Goal: Navigation & Orientation: Find specific page/section

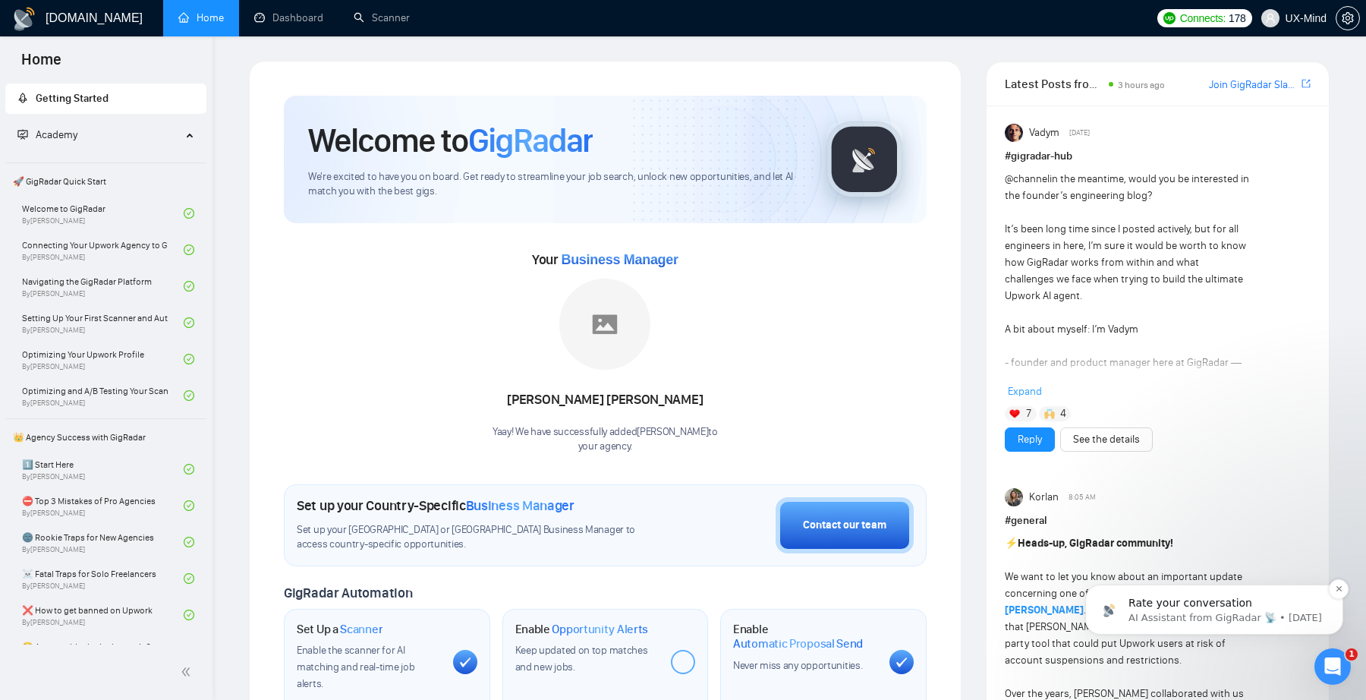
click at [1202, 606] on span "Rate your conversation" at bounding box center [1191, 603] width 124 height 12
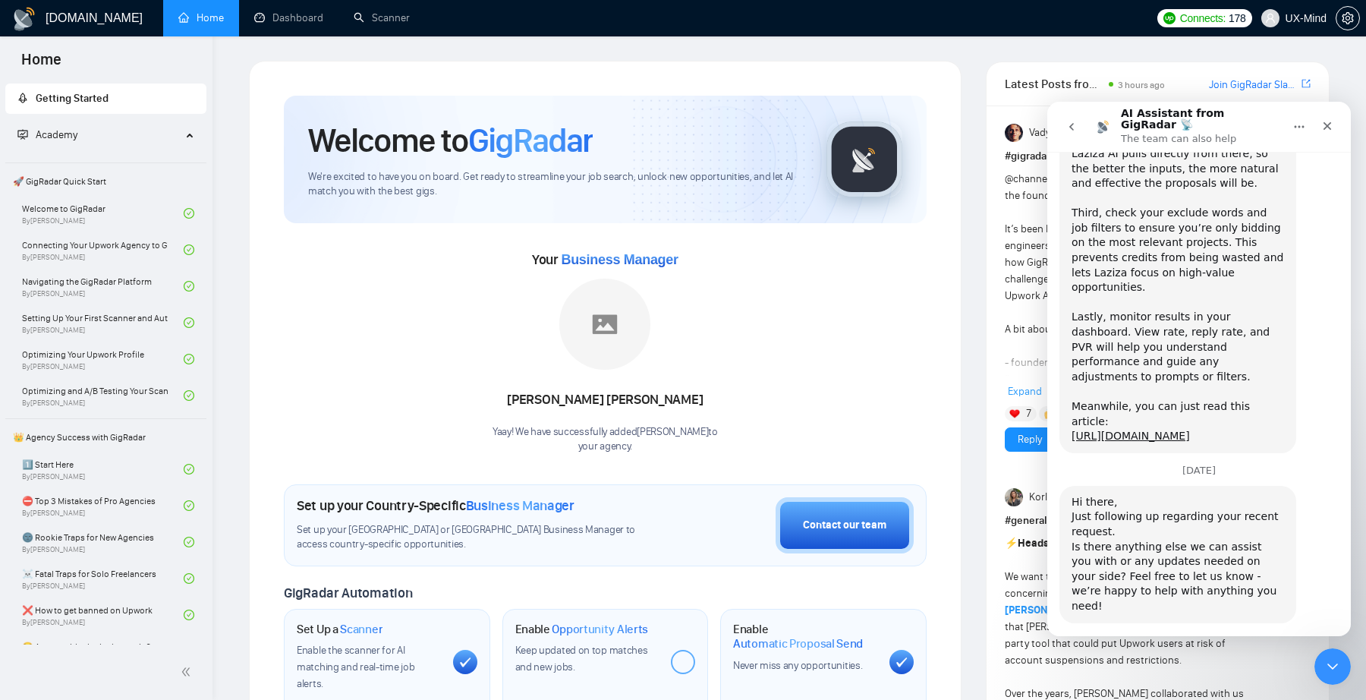
scroll to position [931, 0]
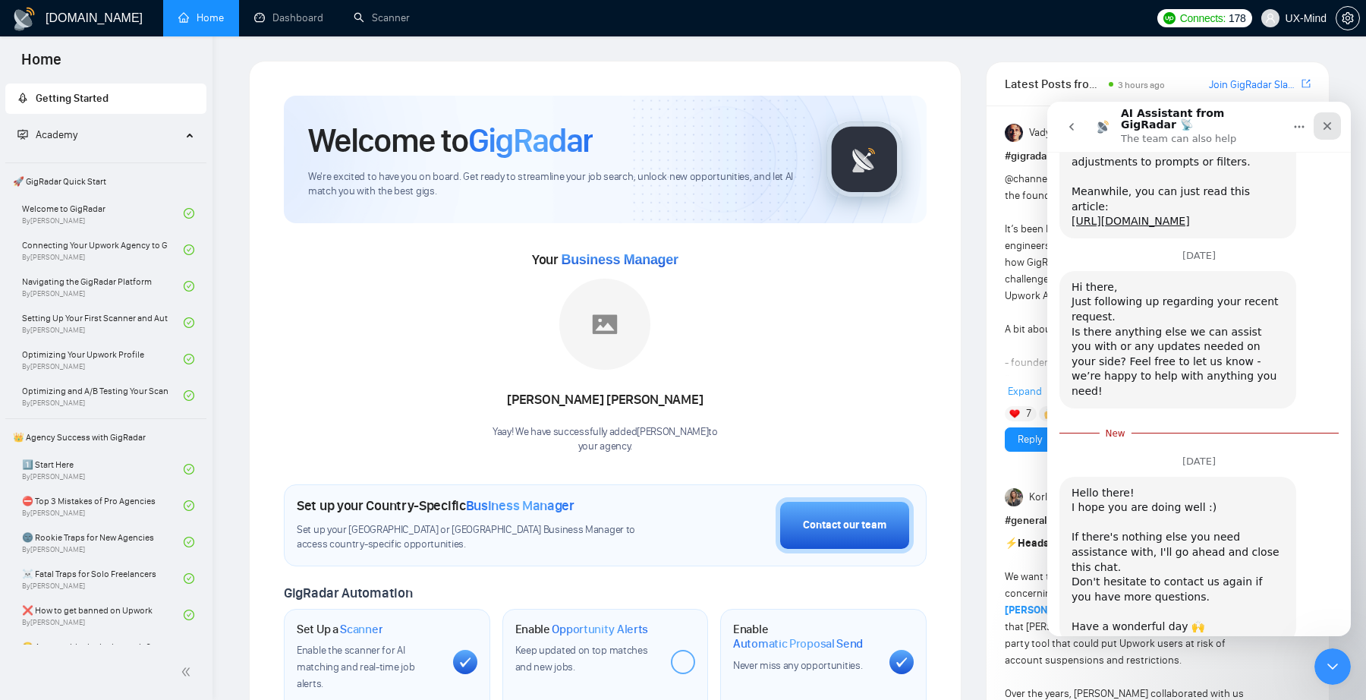
click at [1322, 121] on icon "Close" at bounding box center [1328, 126] width 12 height 12
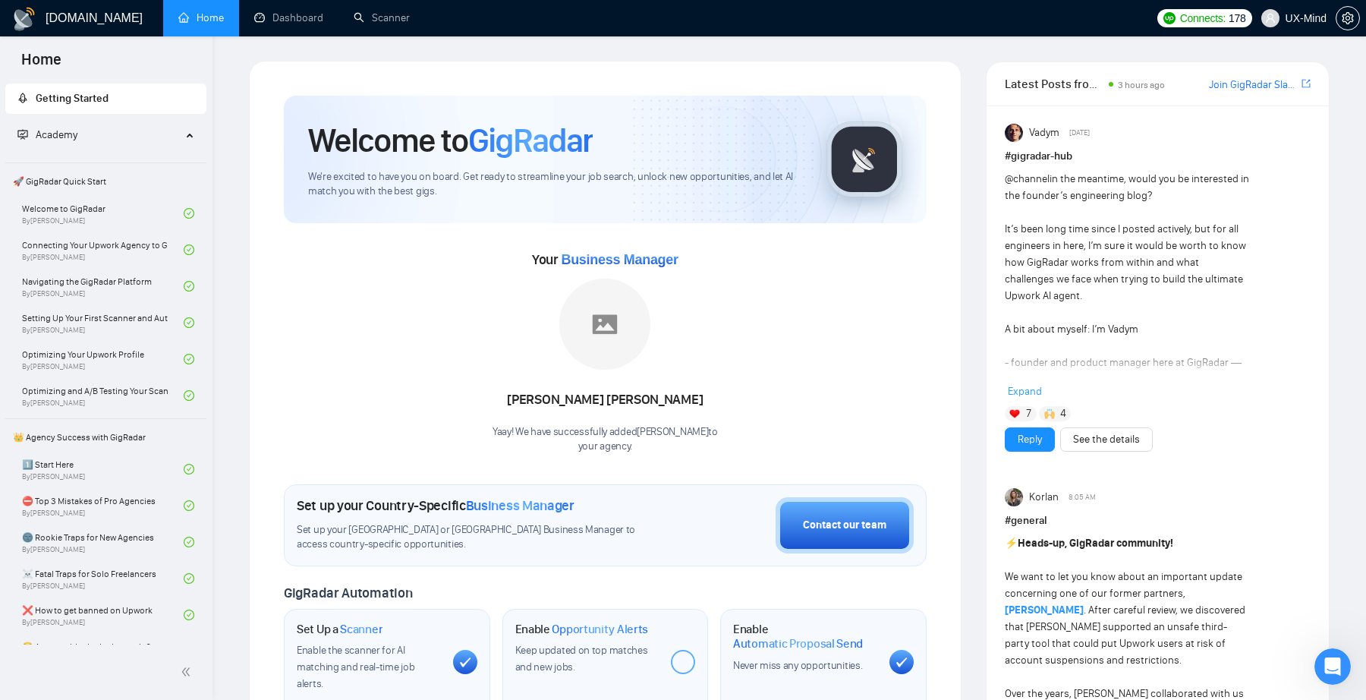
scroll to position [0, 0]
click at [295, 15] on link "Dashboard" at bounding box center [288, 17] width 69 height 13
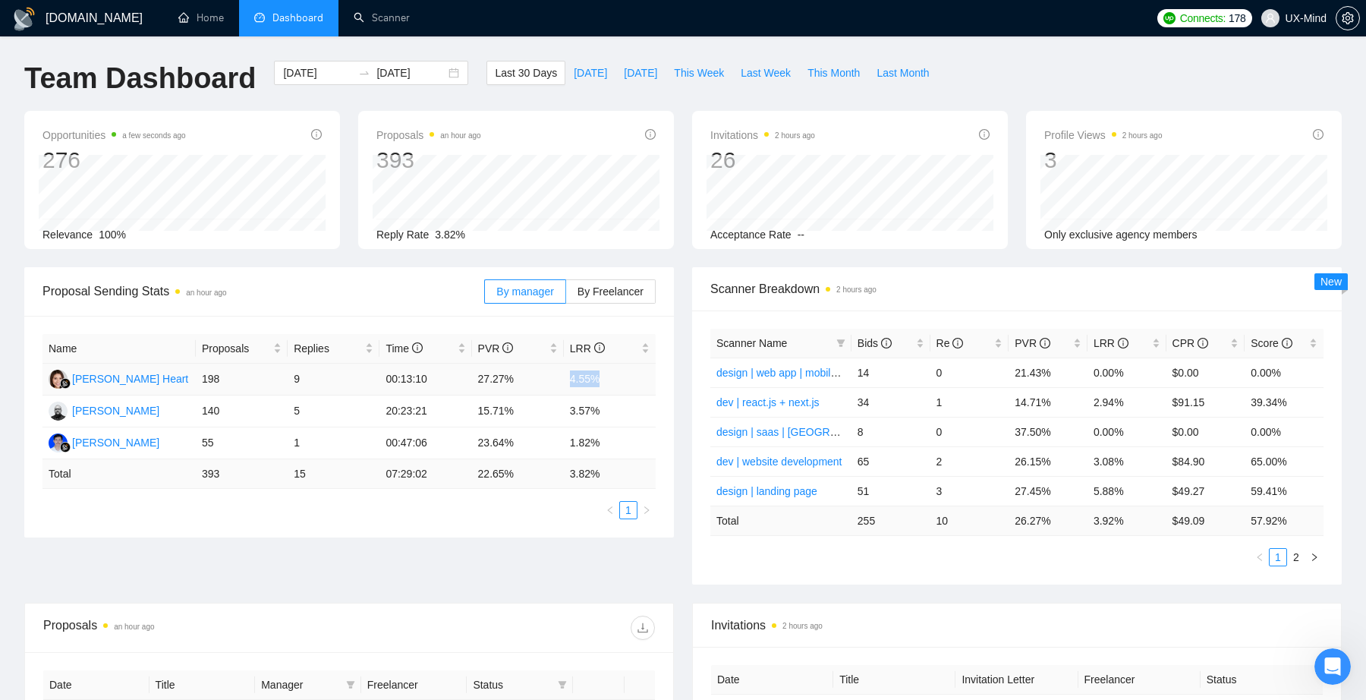
drag, startPoint x: 572, startPoint y: 377, endPoint x: 608, endPoint y: 377, distance: 36.4
click at [608, 377] on td "4.55%" at bounding box center [610, 380] width 92 height 32
drag, startPoint x: 571, startPoint y: 408, endPoint x: 616, endPoint y: 408, distance: 45.5
click at [616, 408] on td "3.57%" at bounding box center [610, 412] width 92 height 32
drag, startPoint x: 588, startPoint y: 441, endPoint x: 609, endPoint y: 441, distance: 20.5
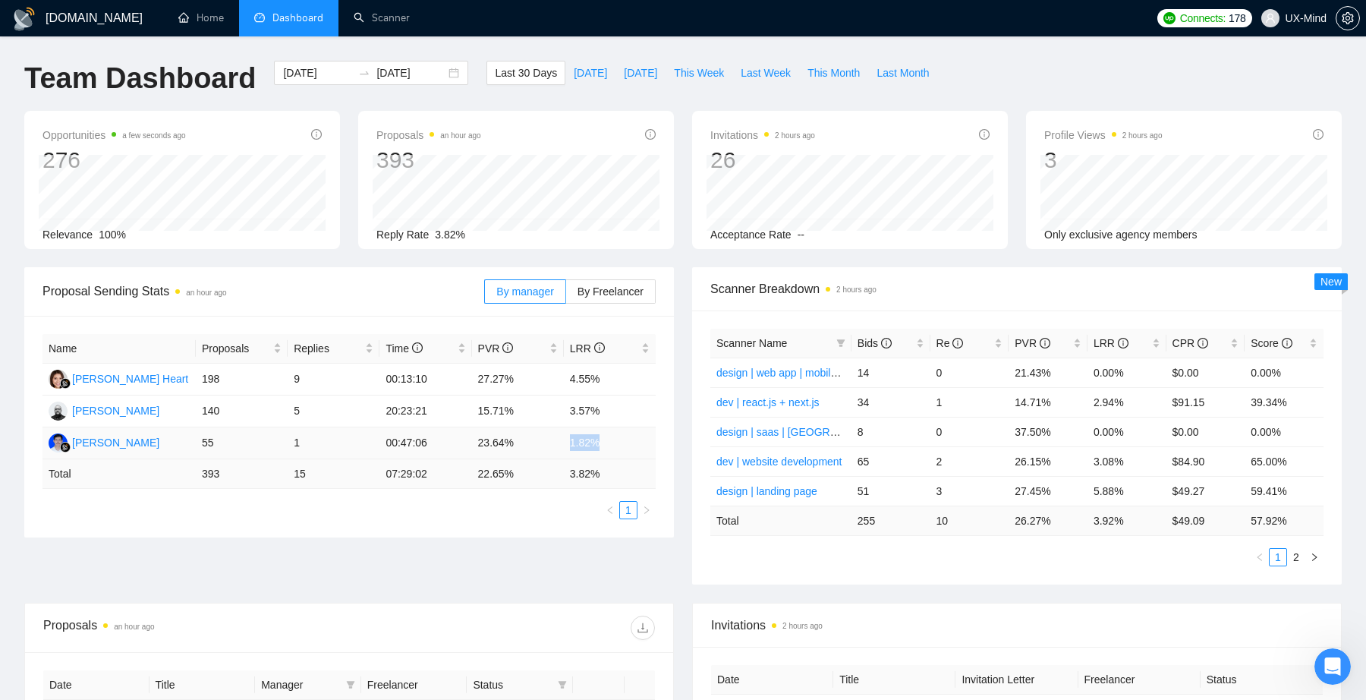
click at [609, 441] on td "1.82%" at bounding box center [610, 443] width 92 height 32
